Goal: Information Seeking & Learning: Learn about a topic

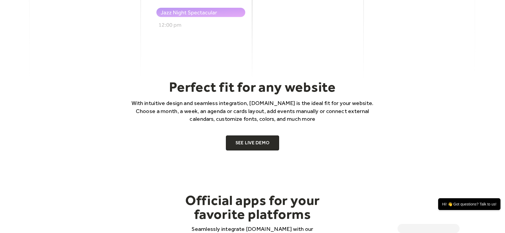
scroll to position [344, 0]
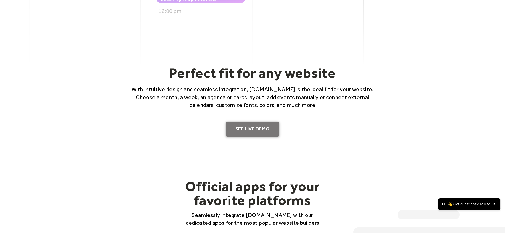
click at [248, 131] on link "SEE LIVE DEMO" at bounding box center [252, 129] width 53 height 15
